Goal: Task Accomplishment & Management: Use online tool/utility

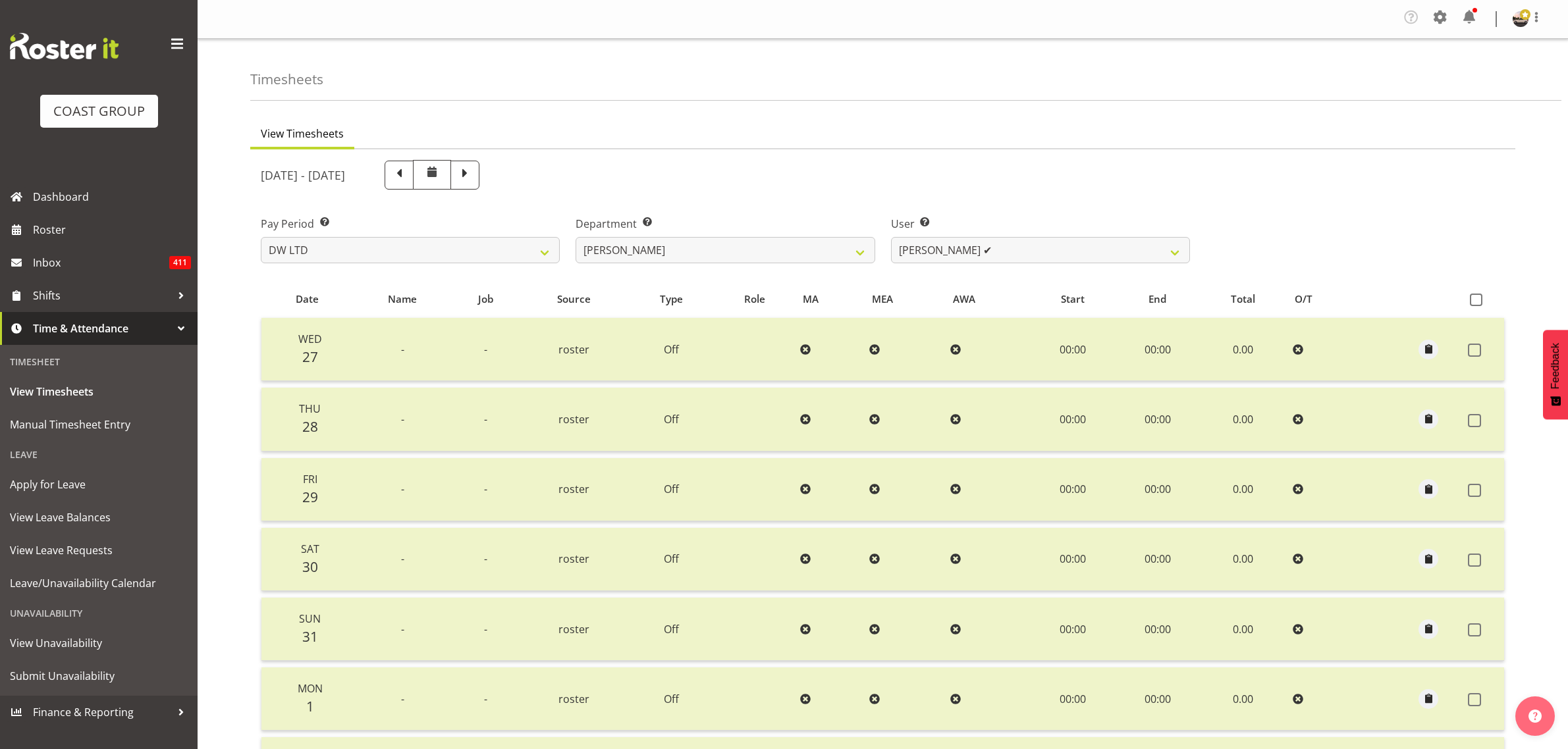
select select "8"
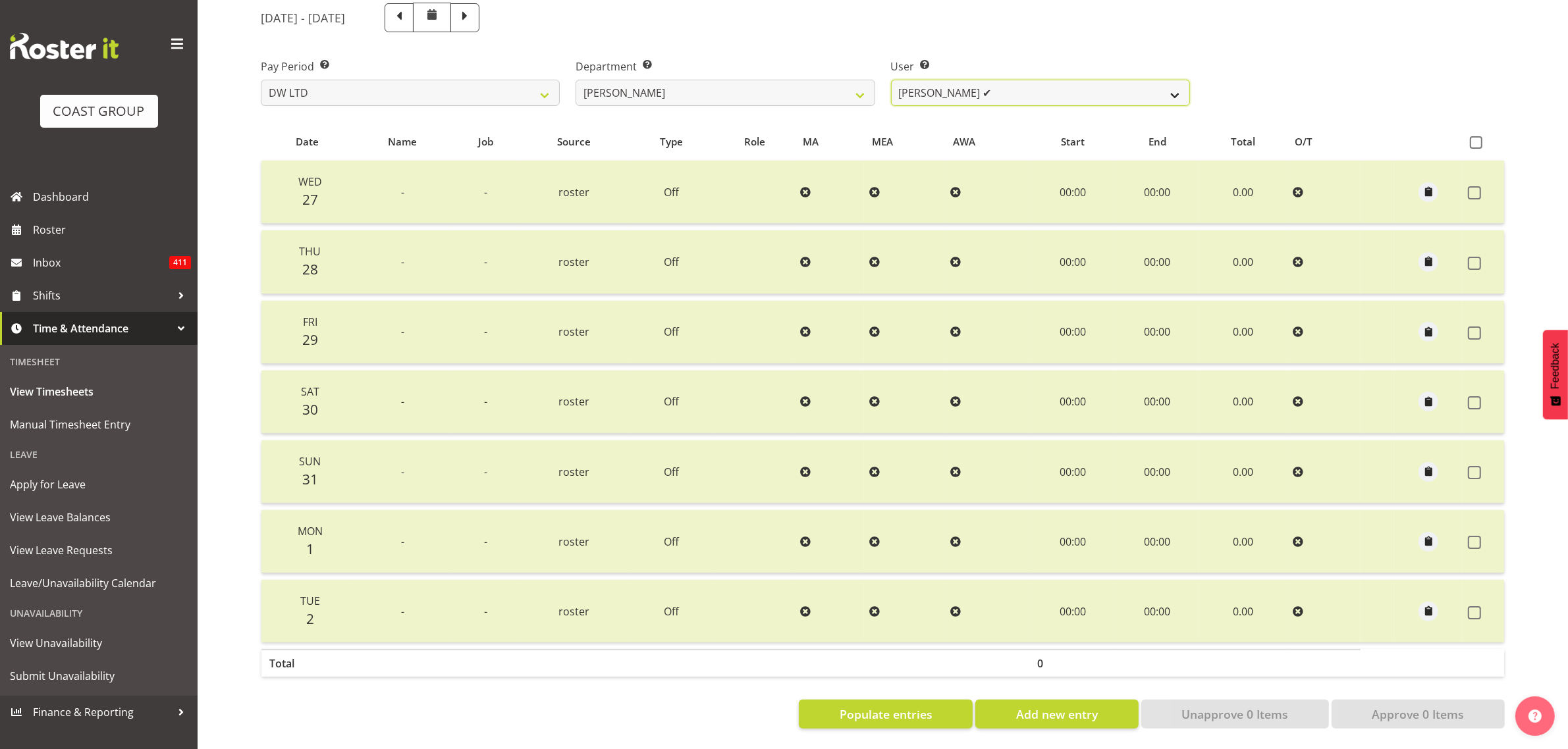
drag, startPoint x: 1130, startPoint y: 74, endPoint x: 1001, endPoint y: 82, distance: 129.2
click at [1129, 80] on select "[PERSON_NAME] ✔ Boston [PERSON_NAME] ✔ [PERSON_NAME] ✔ [PERSON_NAME] ✔ [PERSON_…" at bounding box center [1040, 93] width 299 height 26
click at [1001, 80] on select "[PERSON_NAME] ✔ Boston [PERSON_NAME] ✔ [PERSON_NAME] ✔ [PERSON_NAME] ✔ [PERSON_…" at bounding box center [1040, 93] width 299 height 26
click at [1003, 85] on select "[PERSON_NAME] ✔ Boston [PERSON_NAME] ✔ [PERSON_NAME] ✔ [PERSON_NAME] ✔ [PERSON_…" at bounding box center [1040, 93] width 299 height 26
select select "1154"
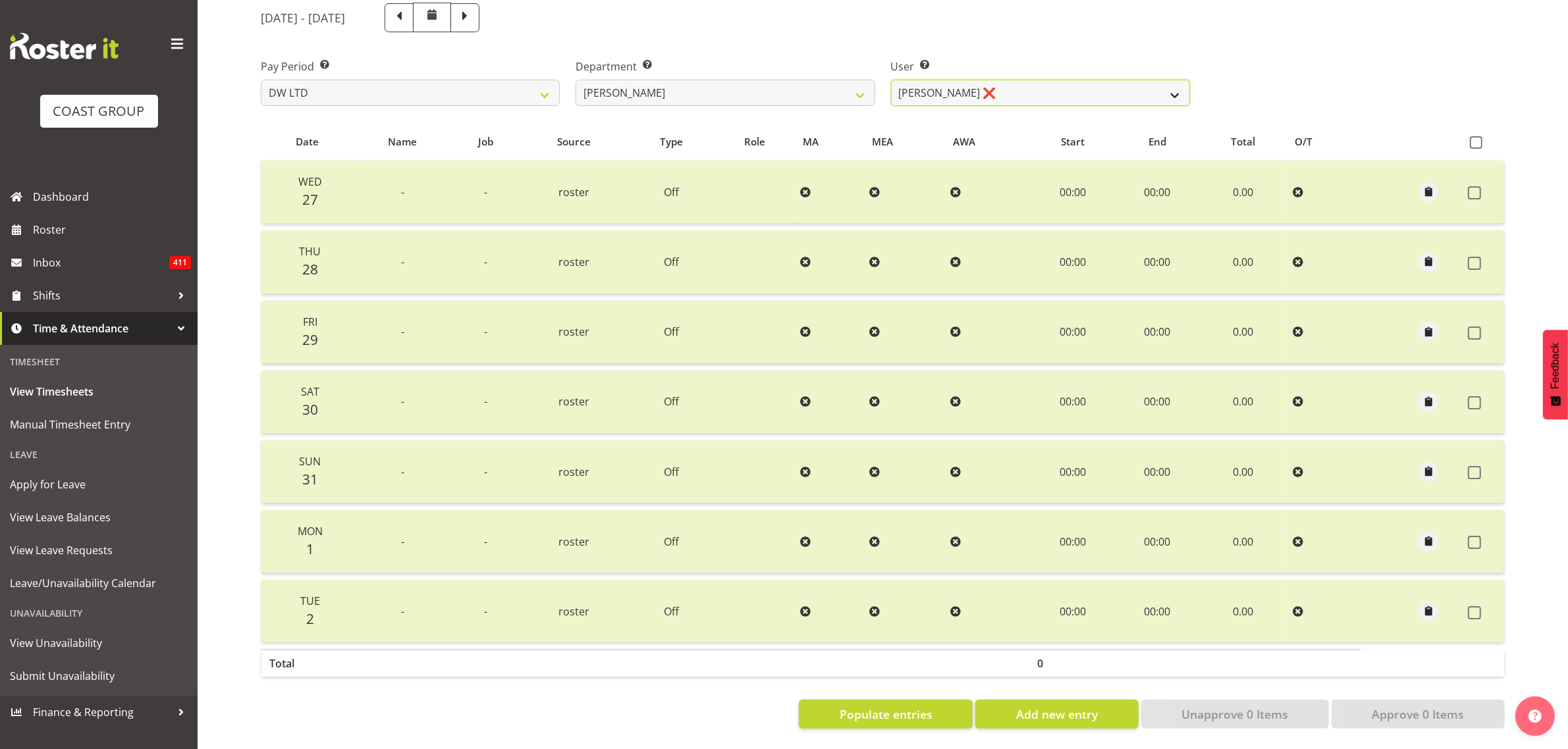
click at [891, 80] on select "[PERSON_NAME] ✔ Boston [PERSON_NAME] ✔ [PERSON_NAME] ✔ [PERSON_NAME] ✔ [PERSON_…" at bounding box center [1040, 93] width 299 height 26
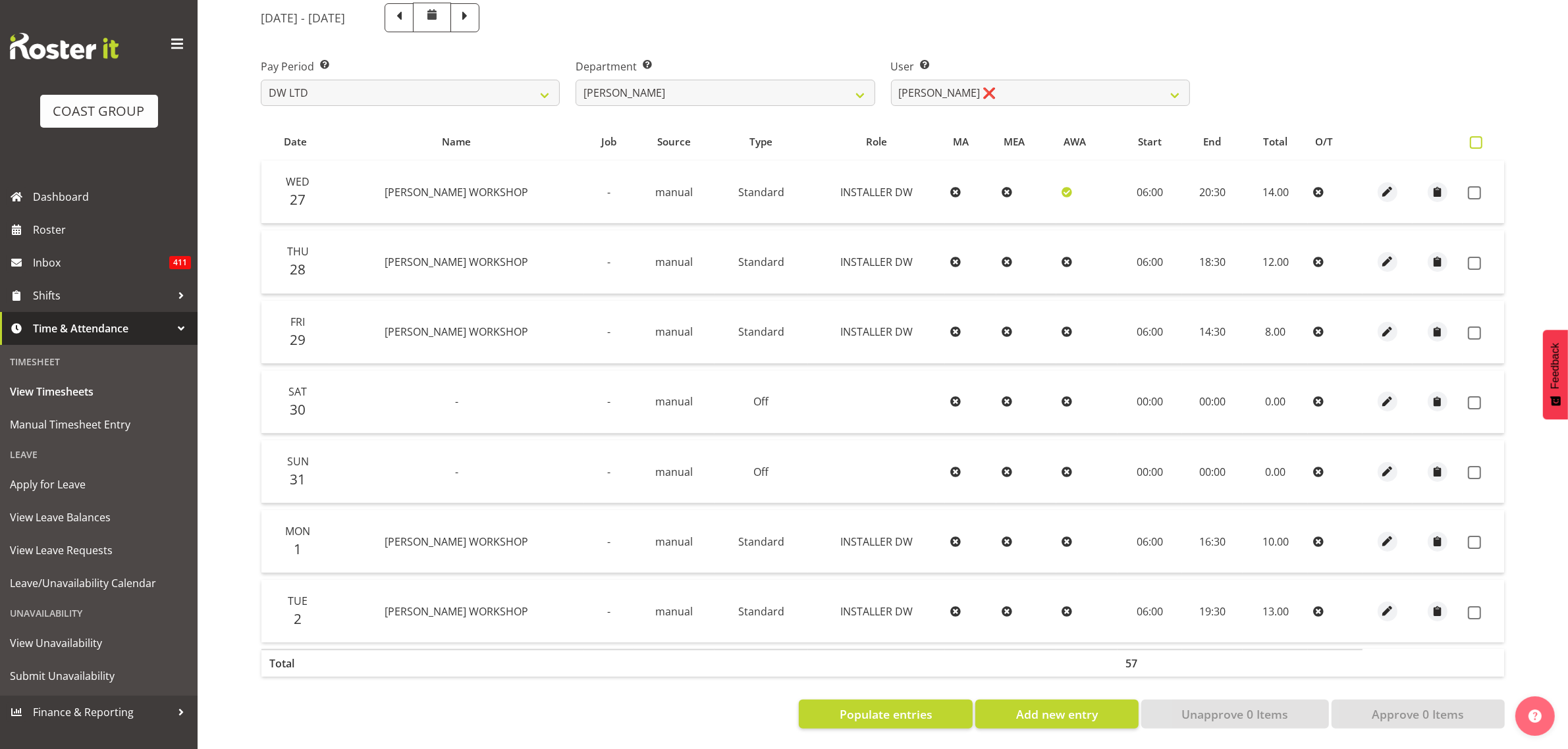
click at [1479, 136] on span at bounding box center [1476, 142] width 13 height 13
click at [1478, 138] on input "checkbox" at bounding box center [1474, 142] width 9 height 9
checkbox input "true"
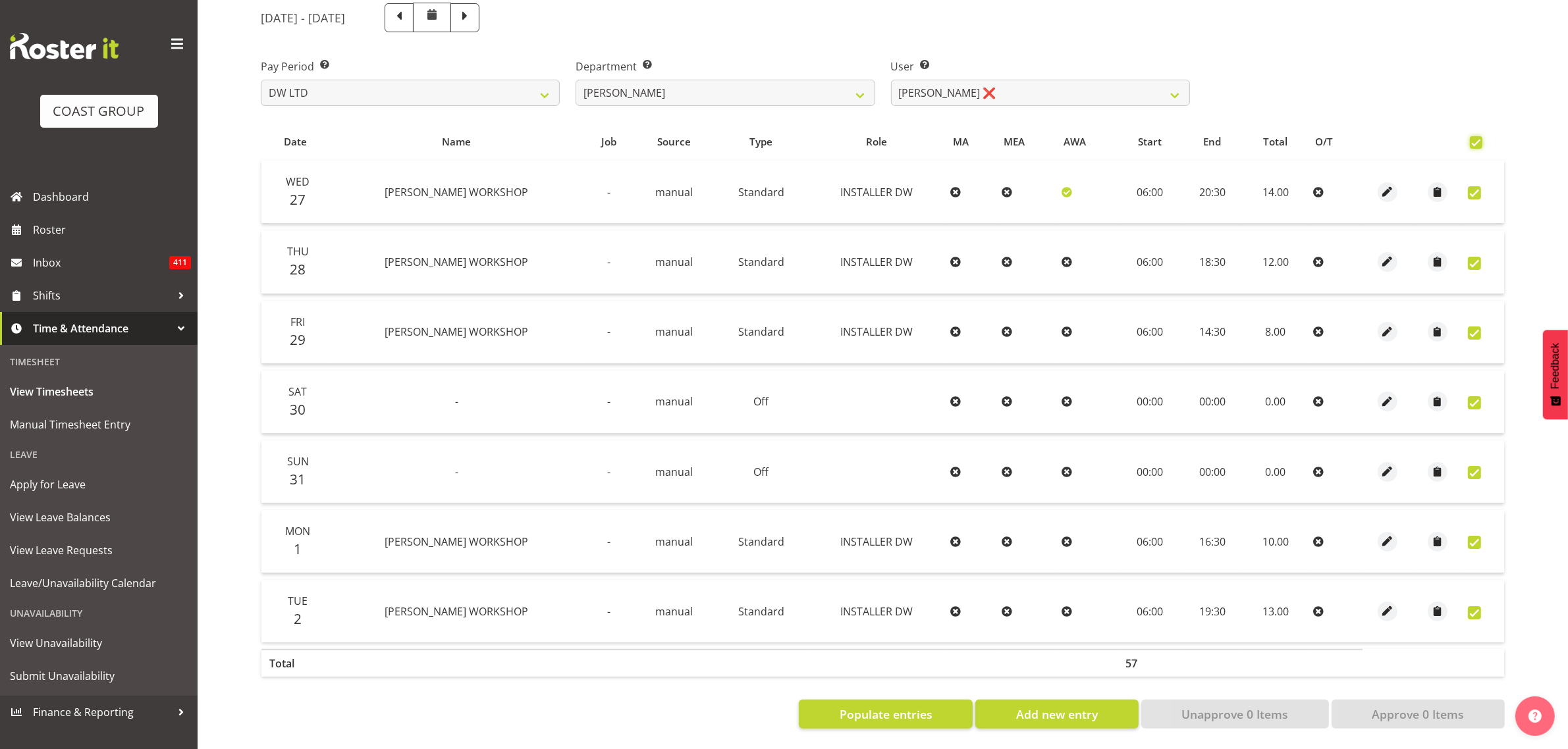
checkbox input "true"
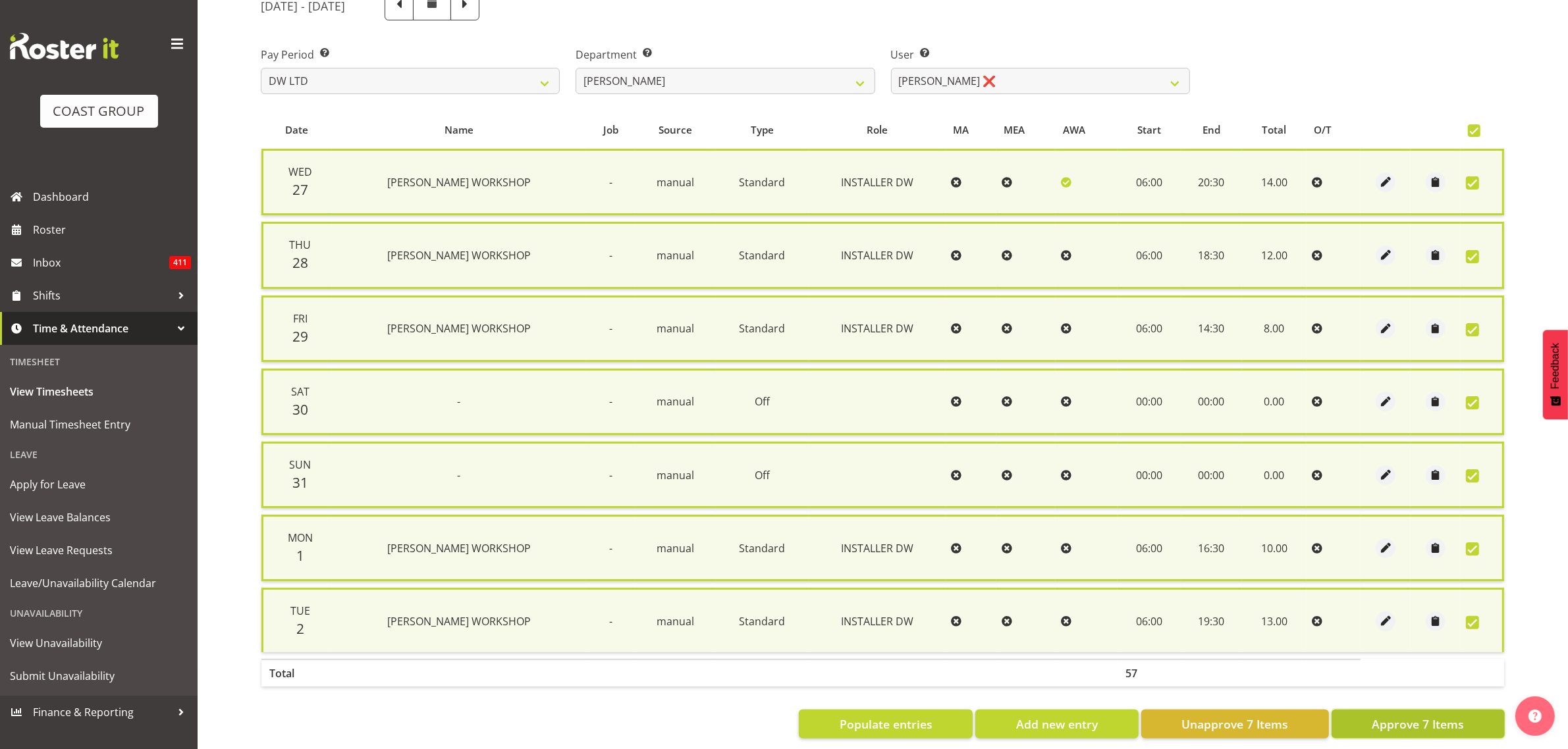
click at [1363, 729] on button "Approve 7 Items" at bounding box center [1419, 725] width 173 height 29
checkbox input "false"
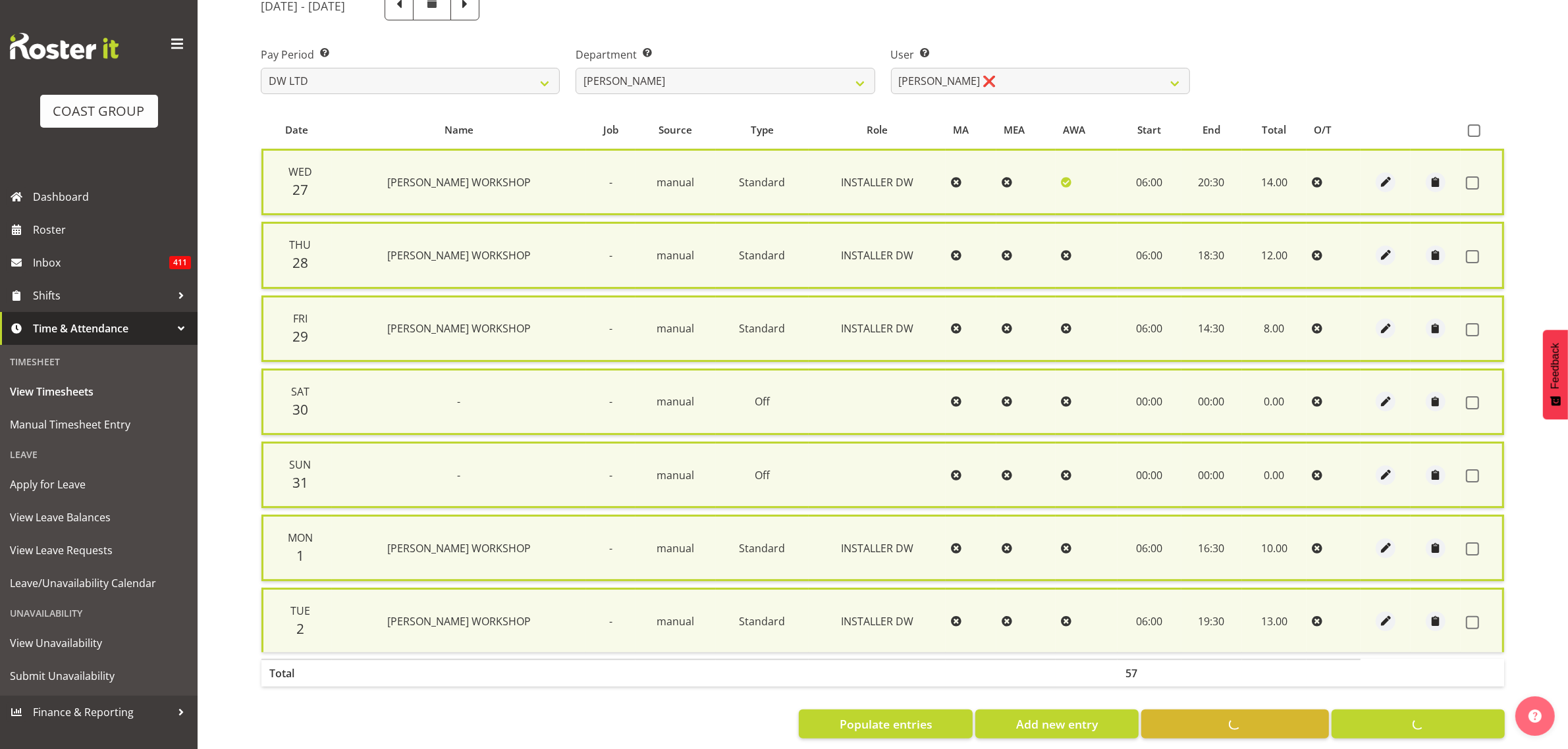
checkbox input "false"
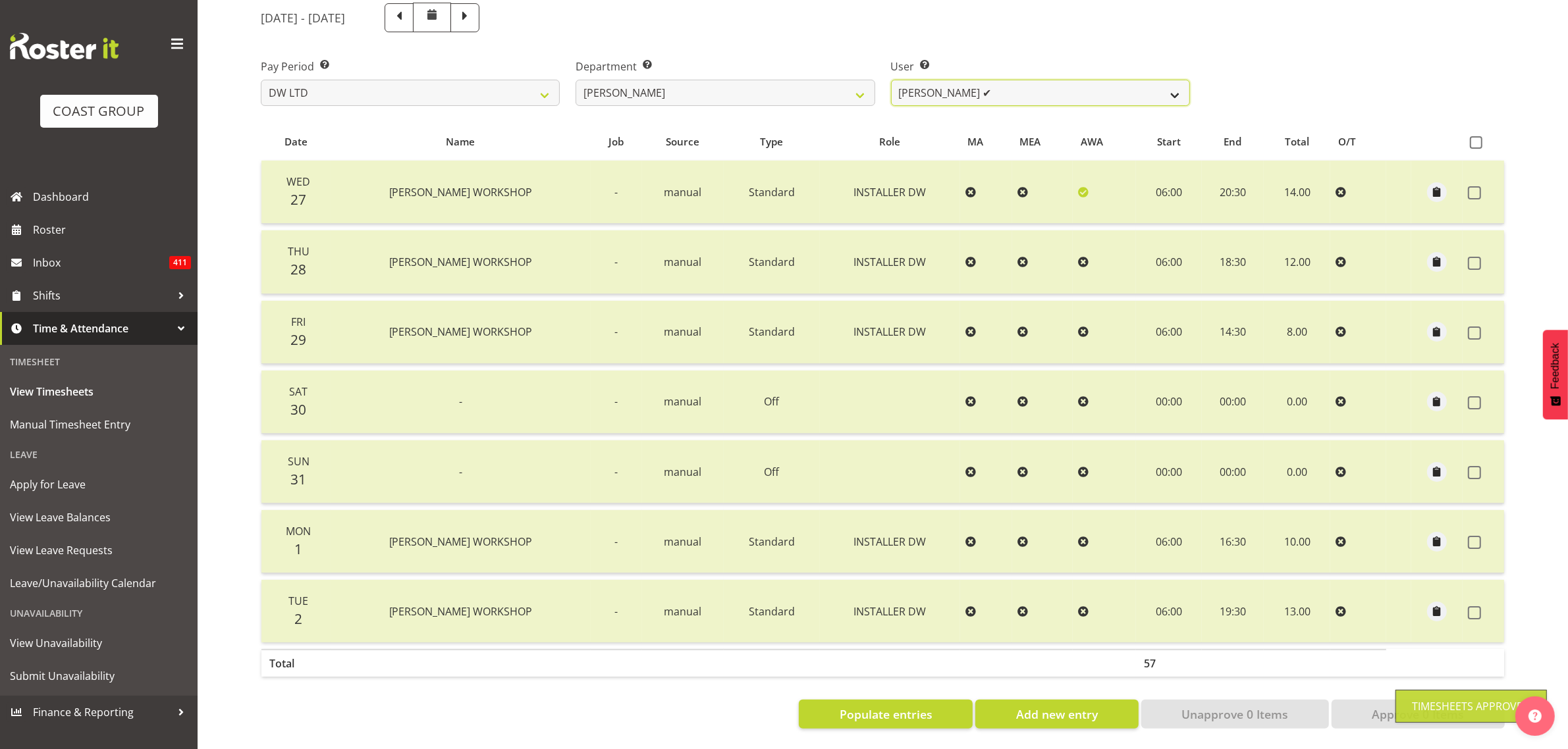
click at [956, 87] on select "[PERSON_NAME] ✔ Boston [PERSON_NAME] ✔ [PERSON_NAME] ✔ [PERSON_NAME] ✔ [PERSON_…" at bounding box center [1040, 93] width 299 height 26
drag, startPoint x: 956, startPoint y: 87, endPoint x: 745, endPoint y: 90, distance: 211.0
click at [956, 87] on select "[PERSON_NAME] ✔ Boston [PERSON_NAME] ✔ [PERSON_NAME] ✔ [PERSON_NAME] ✔ [PERSON_…" at bounding box center [1040, 93] width 299 height 26
click at [740, 93] on select "[PERSON_NAME] [PERSON_NAME] DESIGN [PERSON_NAME] PRODUCTION" at bounding box center [725, 93] width 299 height 26
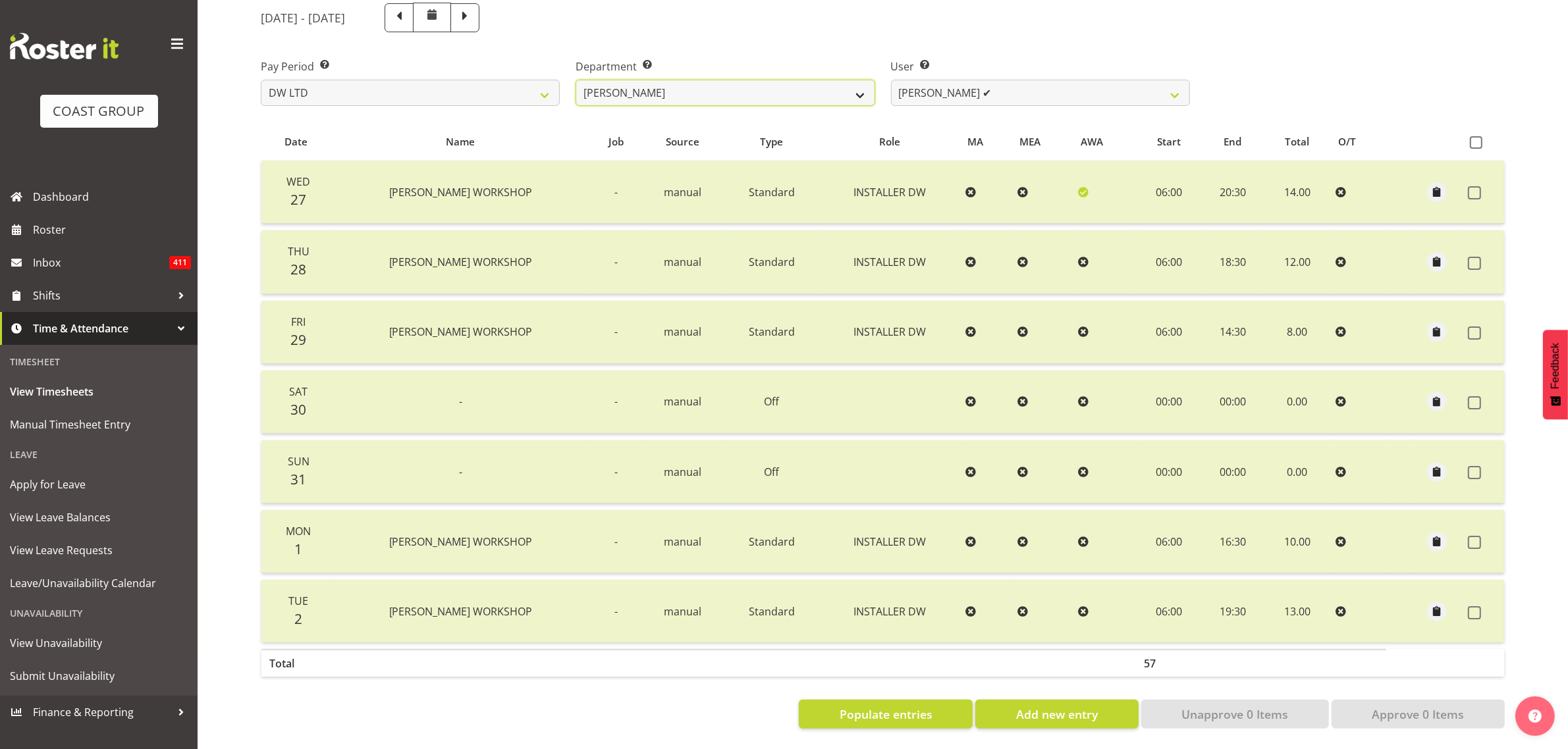
select select "144"
click at [576, 80] on select "[PERSON_NAME] [PERSON_NAME] DESIGN [PERSON_NAME] PRODUCTION" at bounding box center [725, 93] width 299 height 26
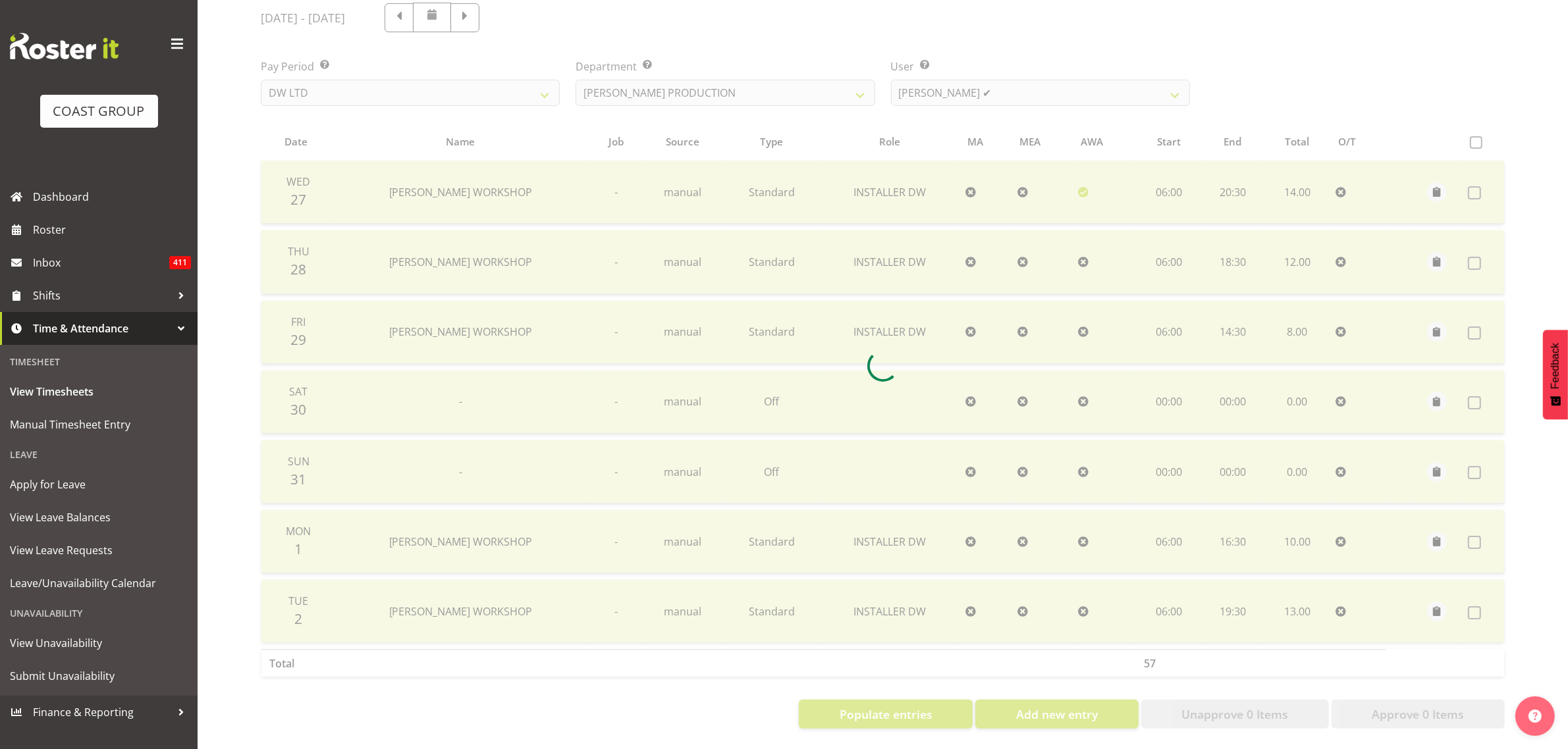
click at [981, 87] on div at bounding box center [883, 365] width 1265 height 747
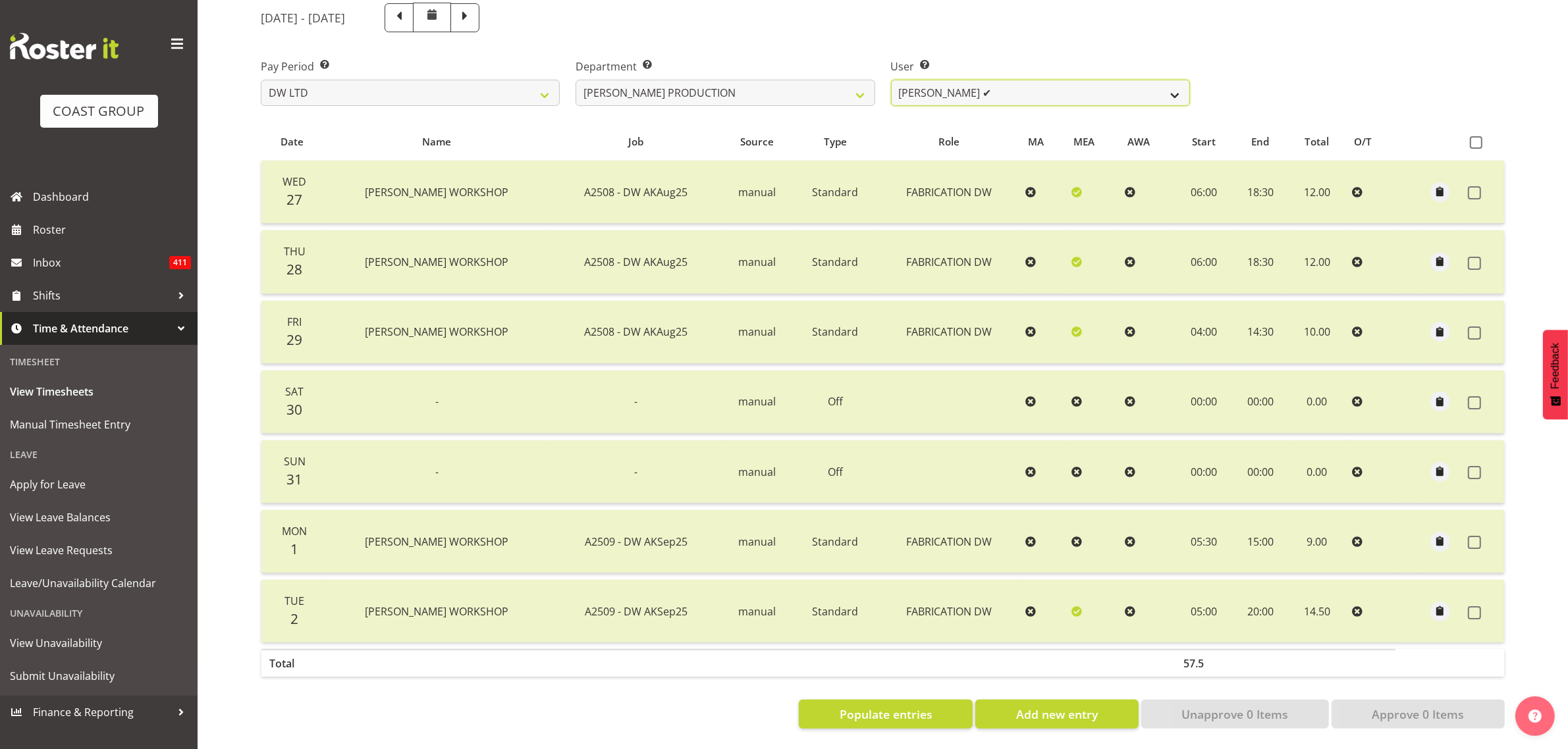
click at [981, 87] on select "[PERSON_NAME] ✔" at bounding box center [1040, 93] width 299 height 26
drag, startPoint x: 986, startPoint y: 87, endPoint x: 952, endPoint y: 79, distance: 34.9
click at [986, 87] on select "[PERSON_NAME] ✔" at bounding box center [1040, 93] width 299 height 26
click at [855, 80] on select "[PERSON_NAME] [PERSON_NAME] DESIGN [PERSON_NAME] PRODUCTION" at bounding box center [725, 93] width 299 height 26
click at [793, 58] on label "Department Select which department you would like to view." at bounding box center [725, 66] width 299 height 16
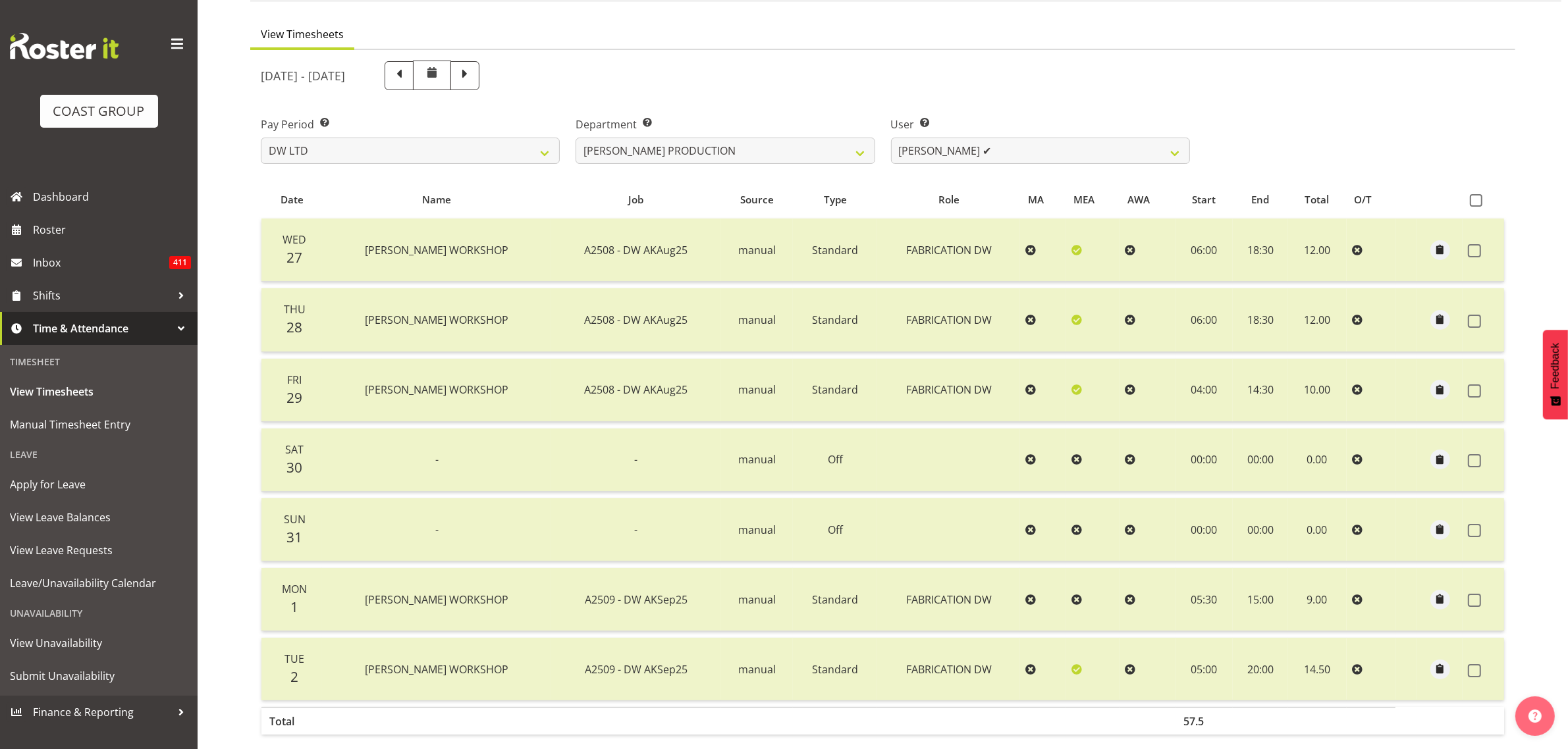
scroll to position [0, 0]
